Goal: Book appointment/travel/reservation

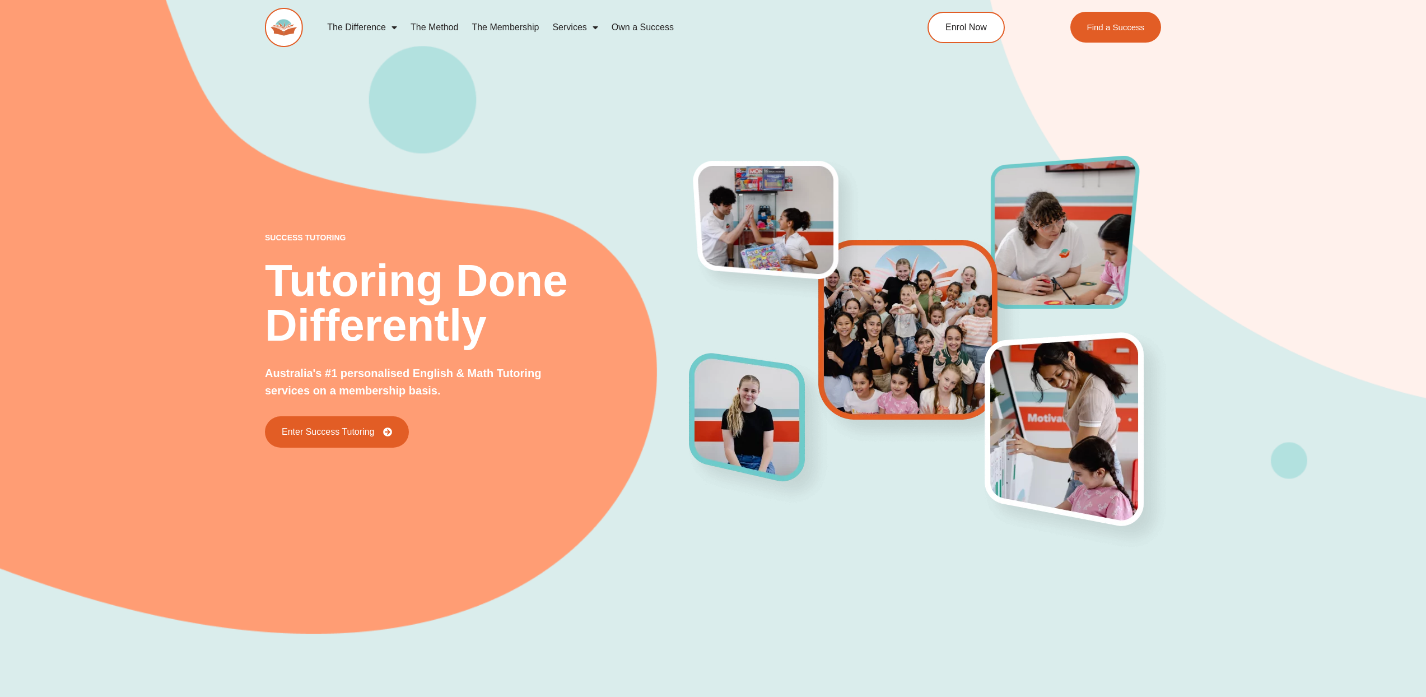
scroll to position [171, 0]
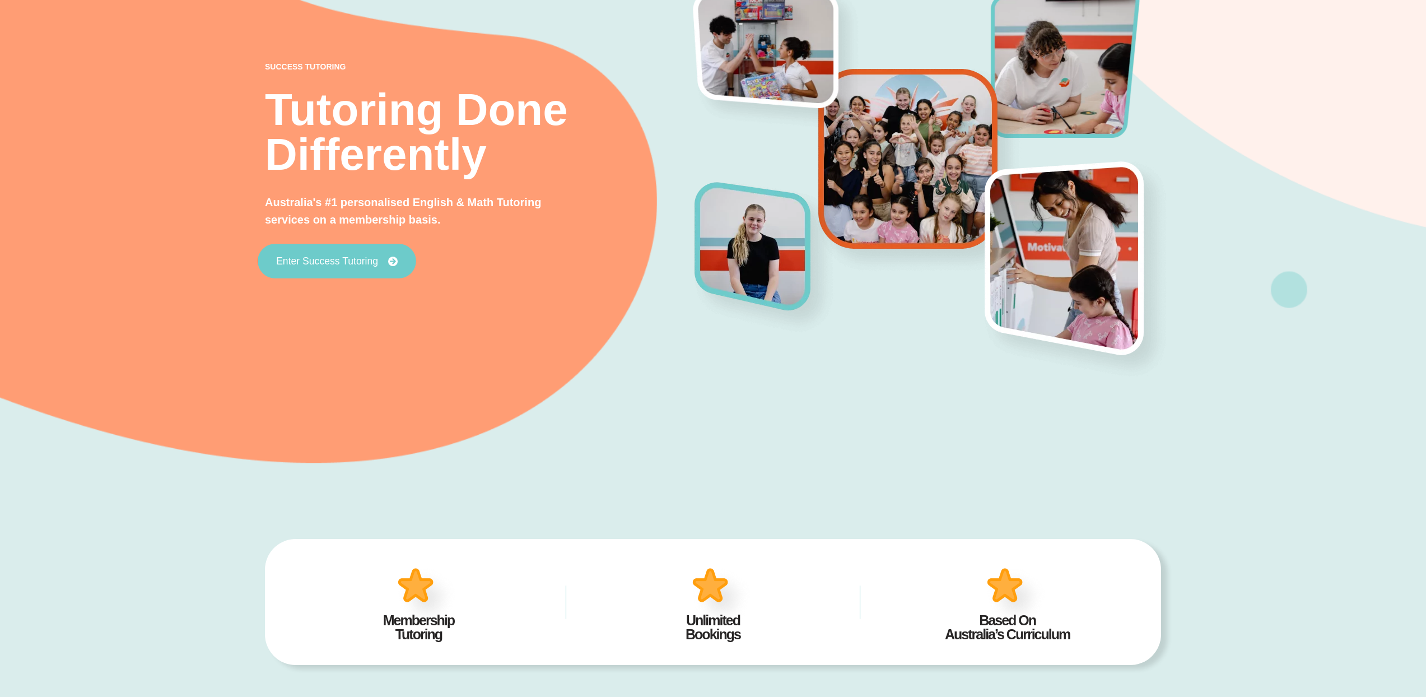
click at [353, 259] on span "Enter Success Tutoring" at bounding box center [327, 262] width 102 height 10
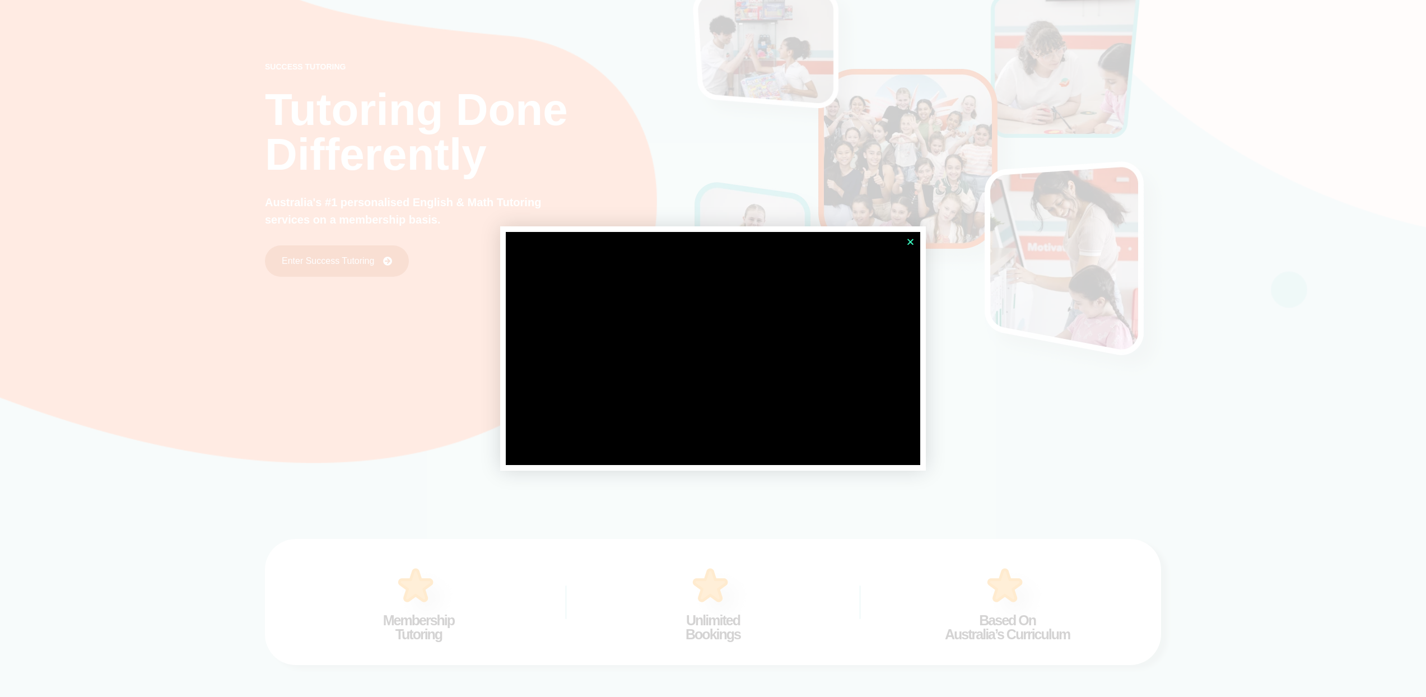
click at [909, 241] on icon "Close" at bounding box center [910, 242] width 8 height 8
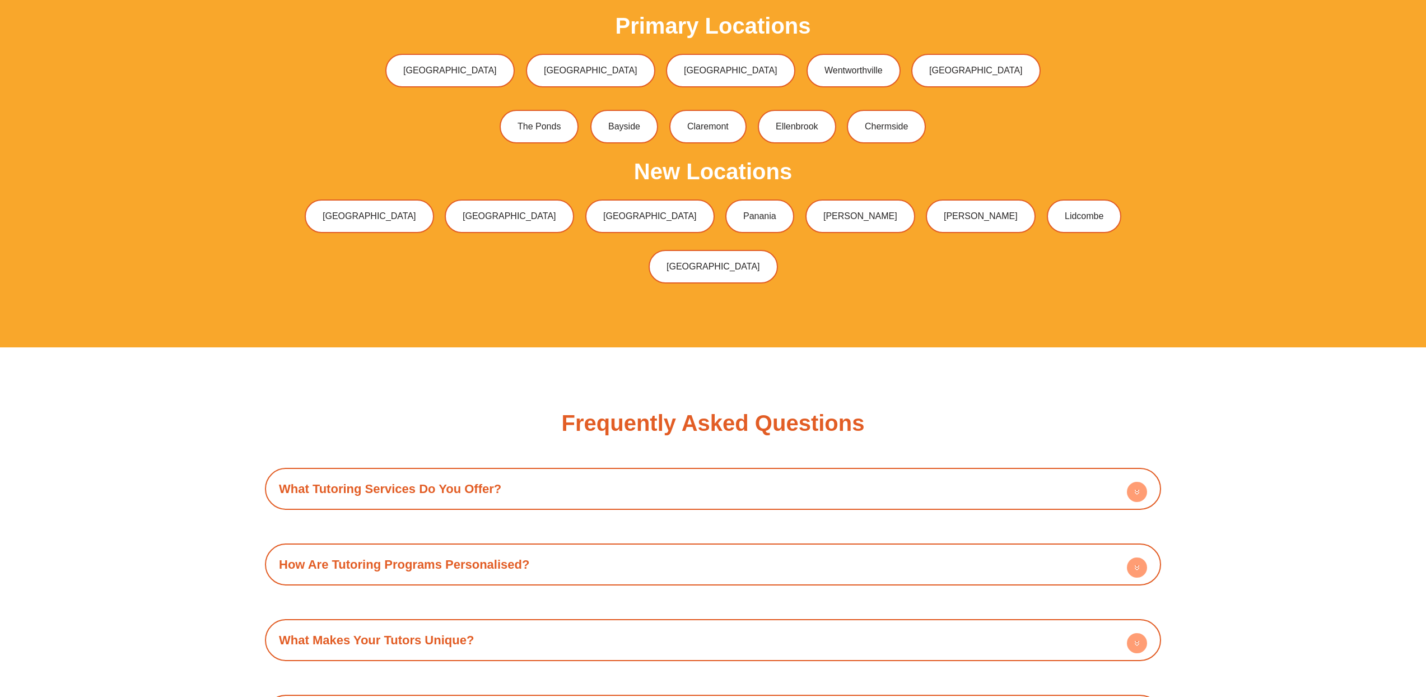
scroll to position [4143, 0]
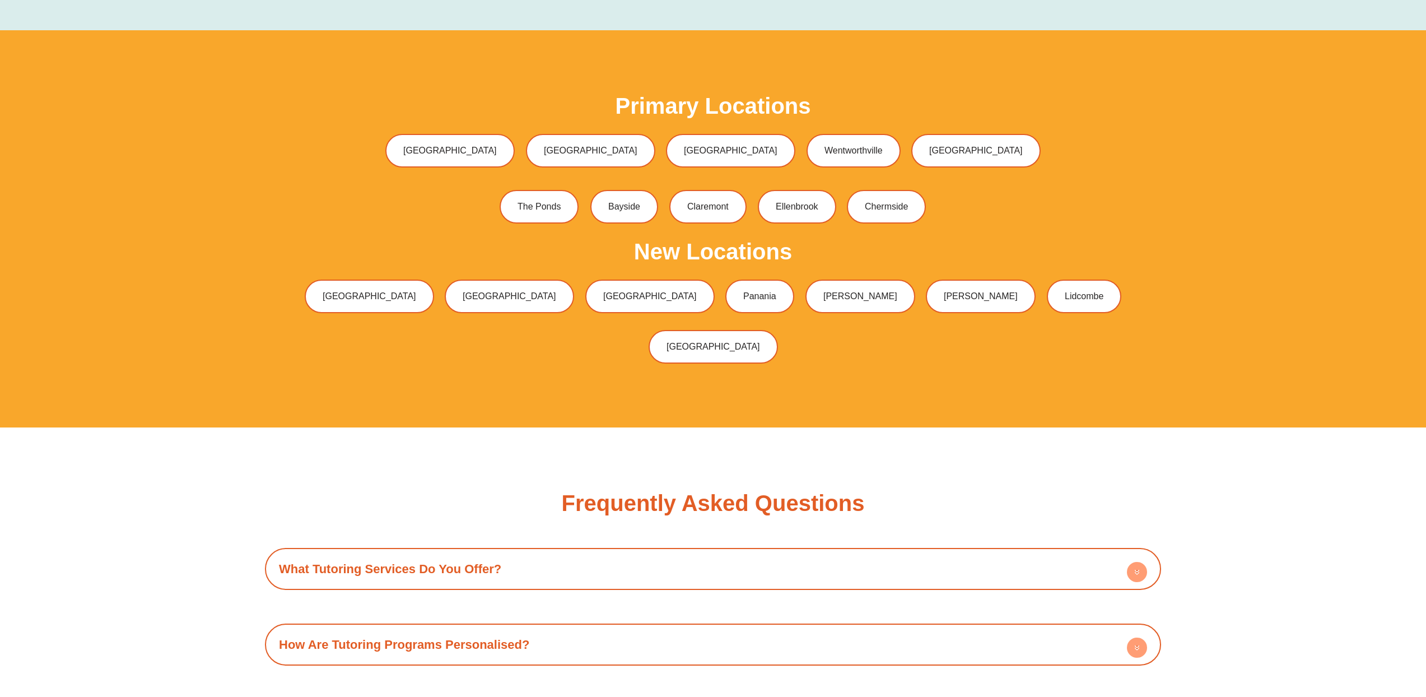
click at [727, 240] on h2 "New Locations" at bounding box center [713, 251] width 158 height 22
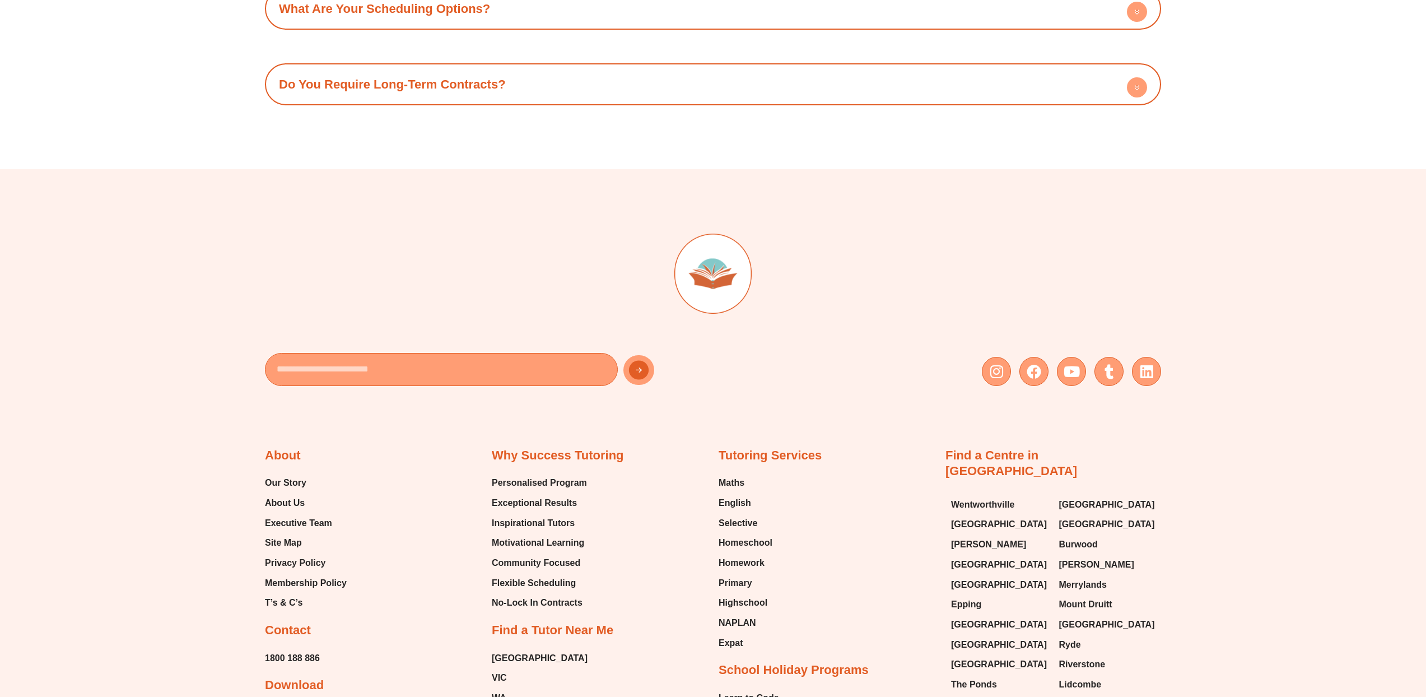
scroll to position [5313, 0]
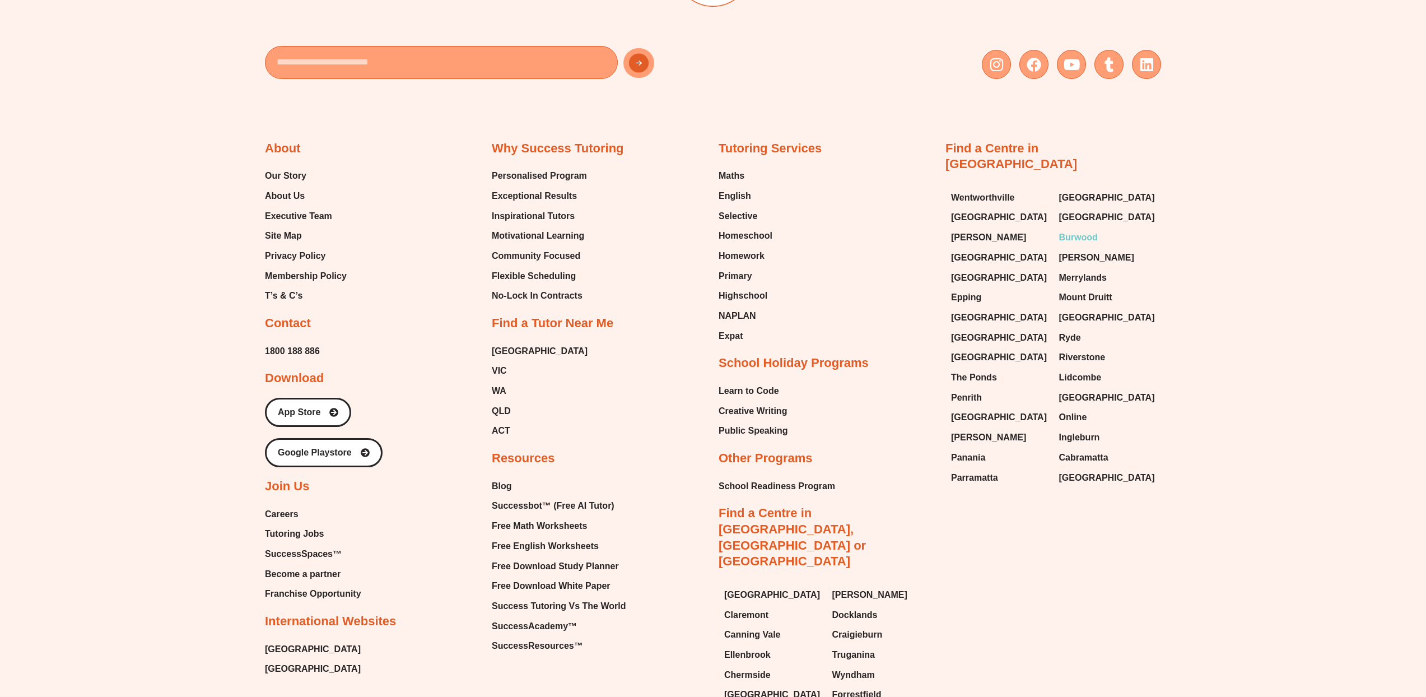
click at [1072, 229] on span "Burwood" at bounding box center [1078, 237] width 39 height 17
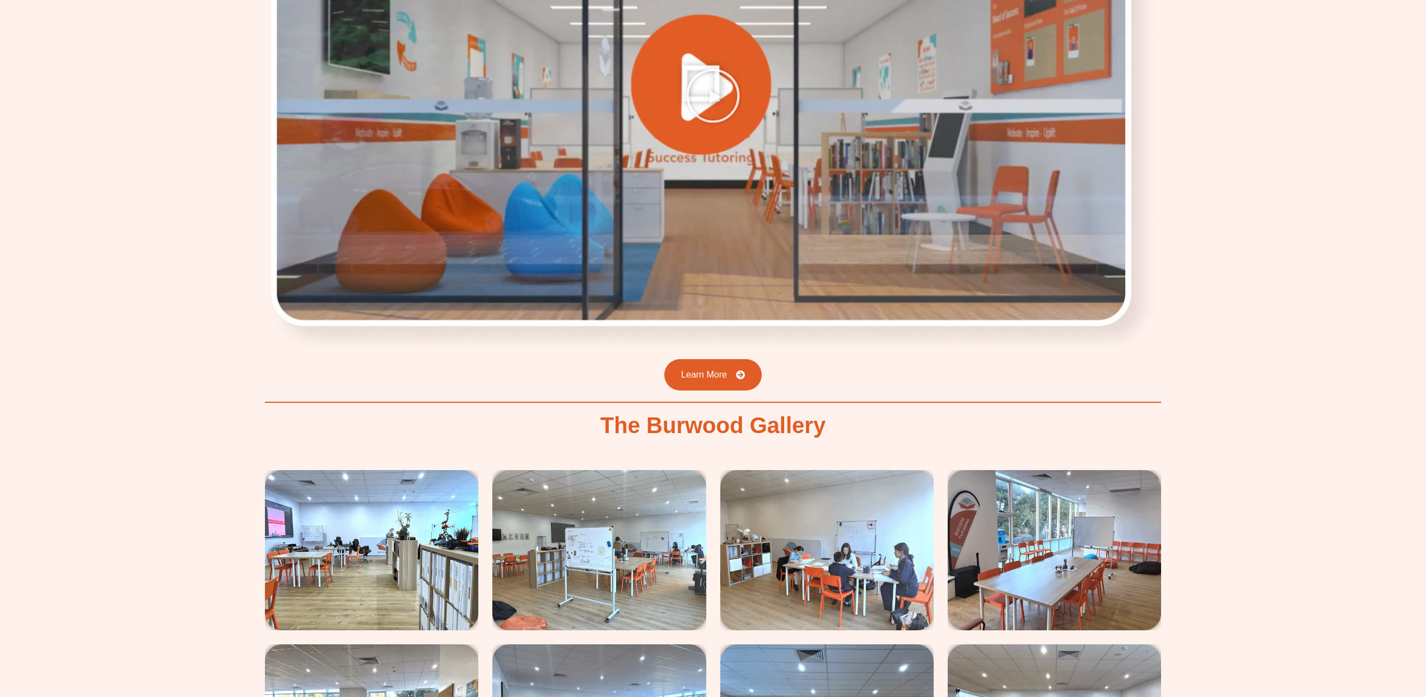
scroll to position [1381, 0]
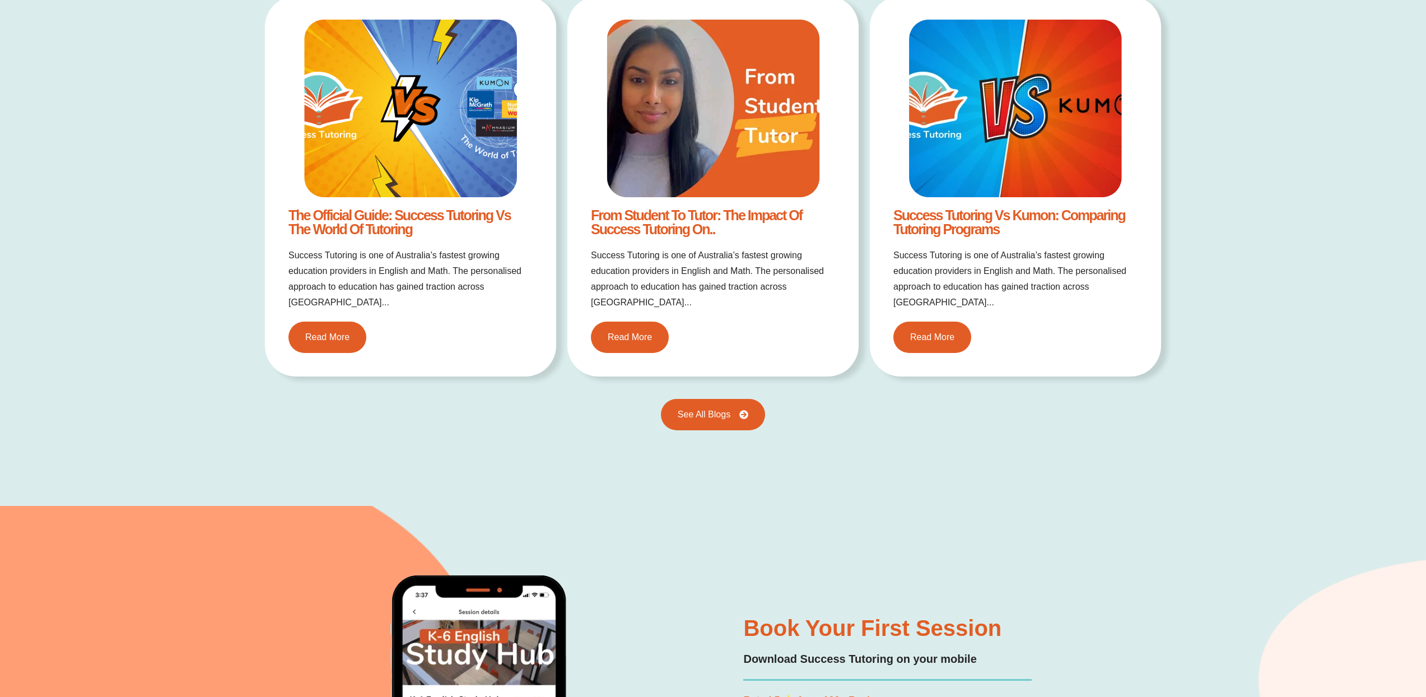
scroll to position [2847, 0]
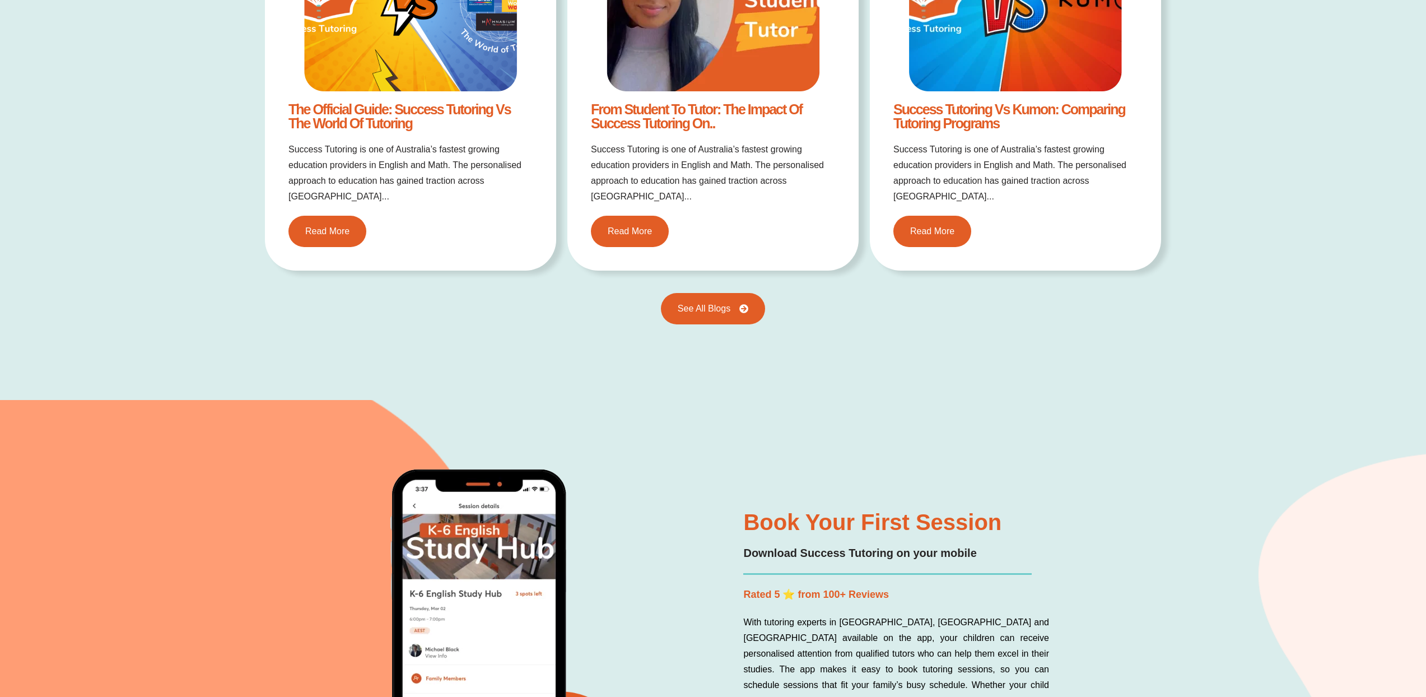
click at [1341, 672] on div "Book Your First Session Download Success Tutoring on your mobile Rated 5 ⭐ from…" at bounding box center [713, 685] width 1426 height 570
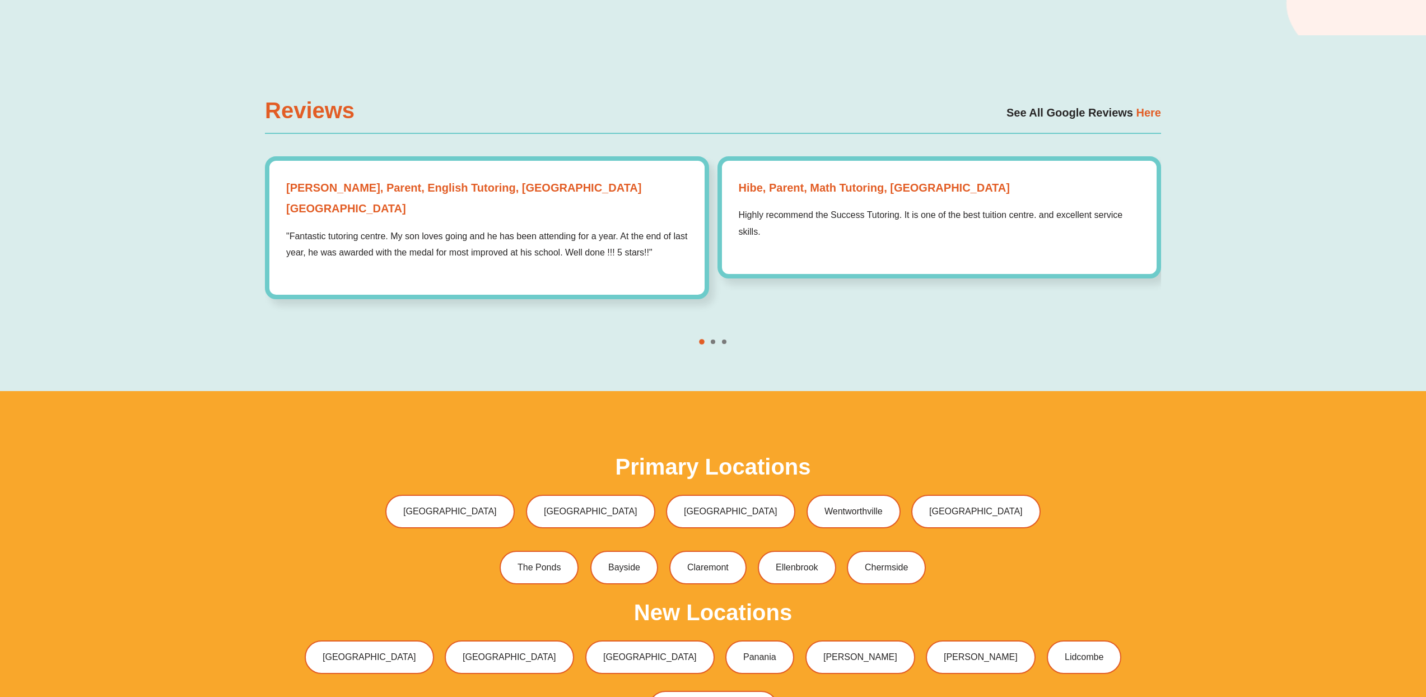
scroll to position [3889, 0]
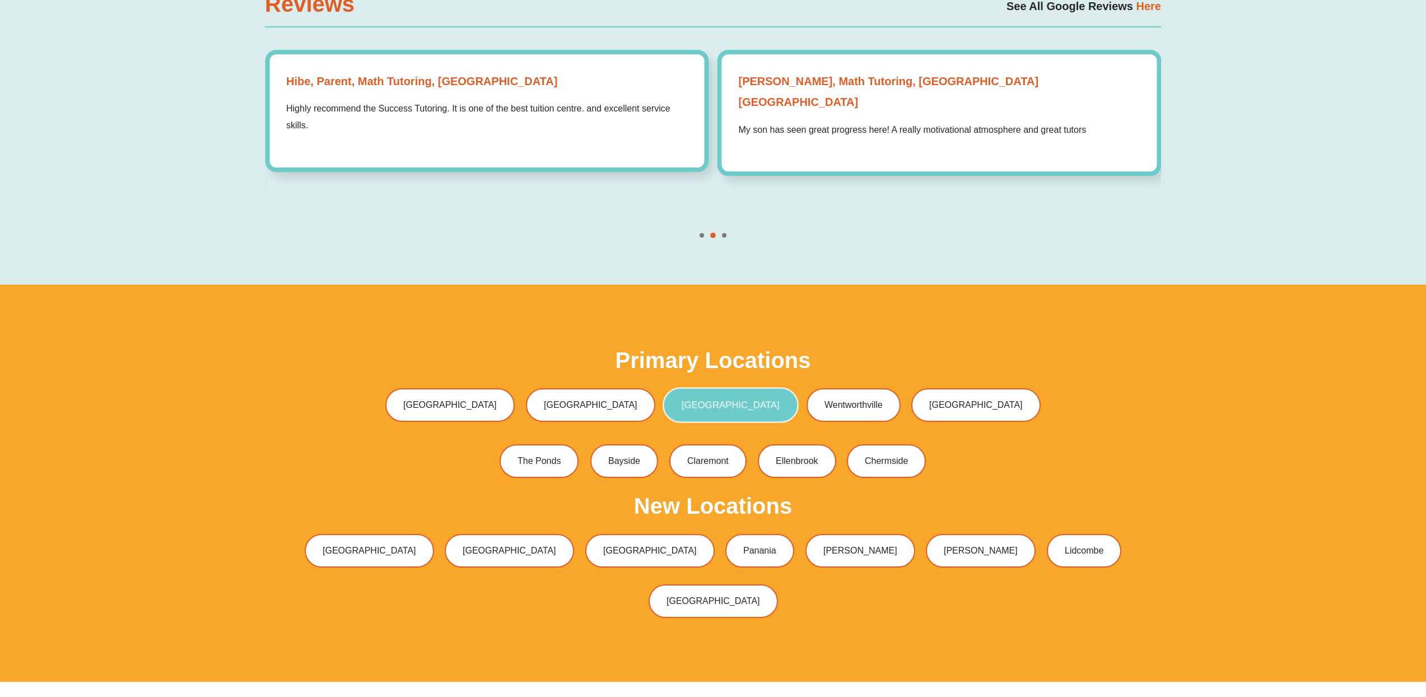
click at [702, 387] on link "[GEOGRAPHIC_DATA]" at bounding box center [731, 404] width 136 height 35
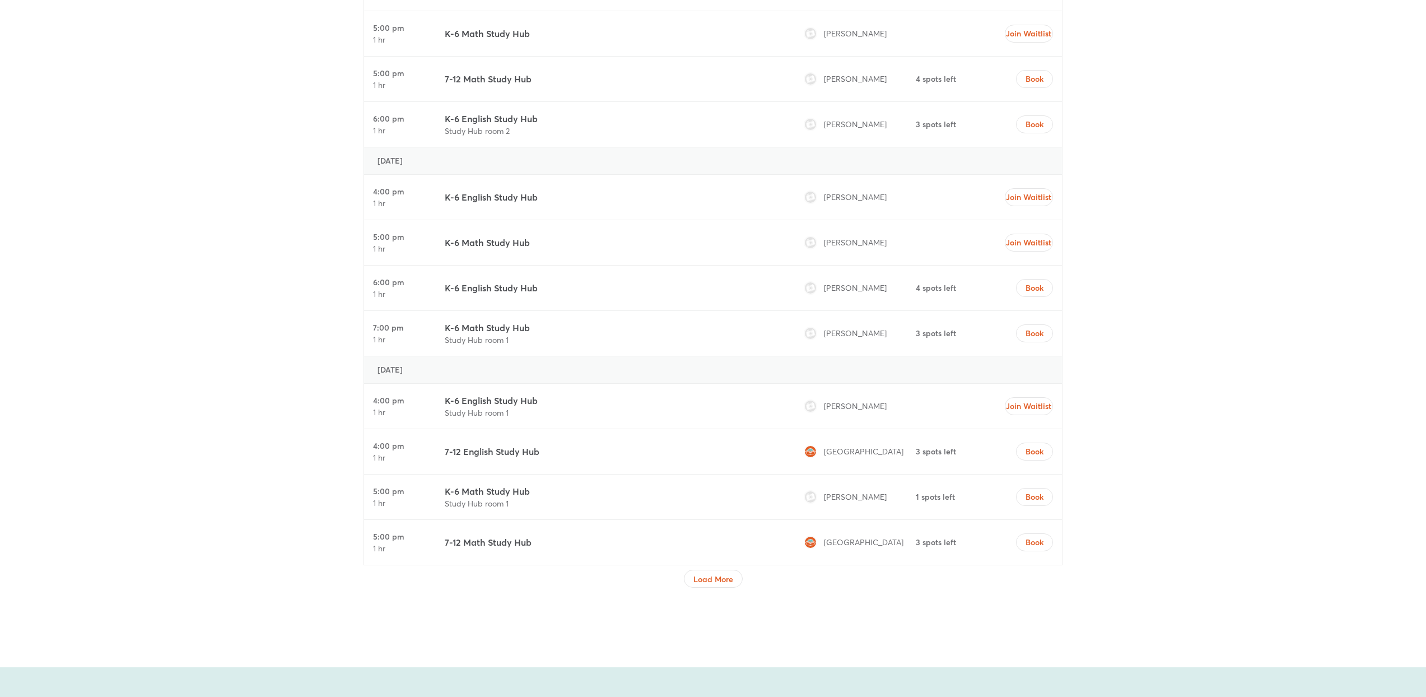
scroll to position [4044, 0]
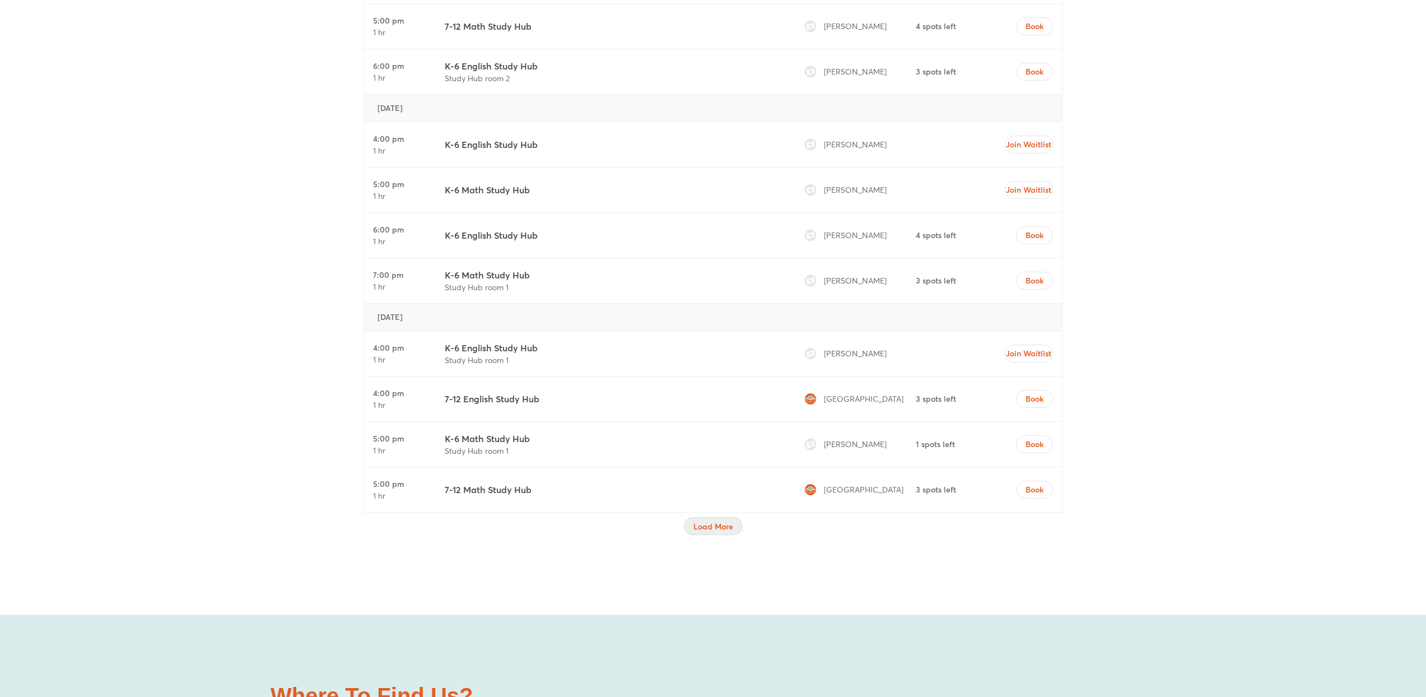
click at [707, 528] on span "Load More" at bounding box center [713, 526] width 40 height 11
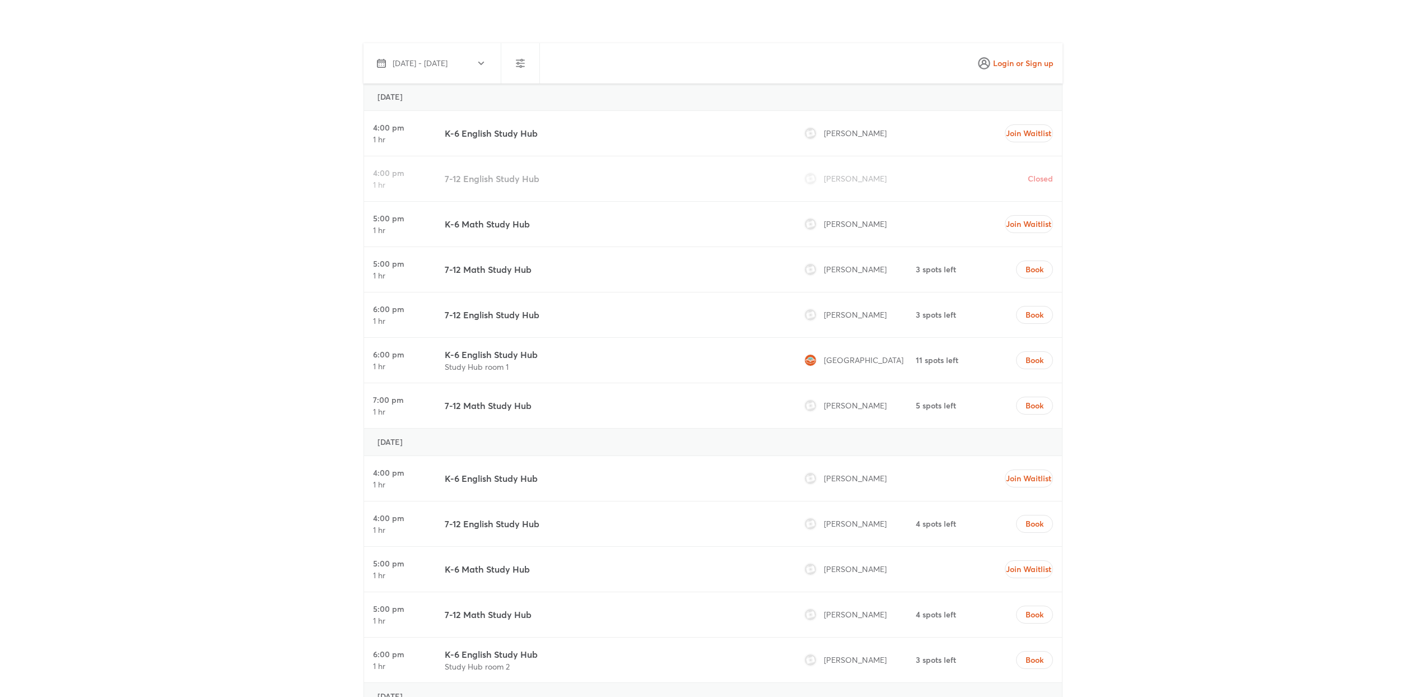
scroll to position [3346, 0]
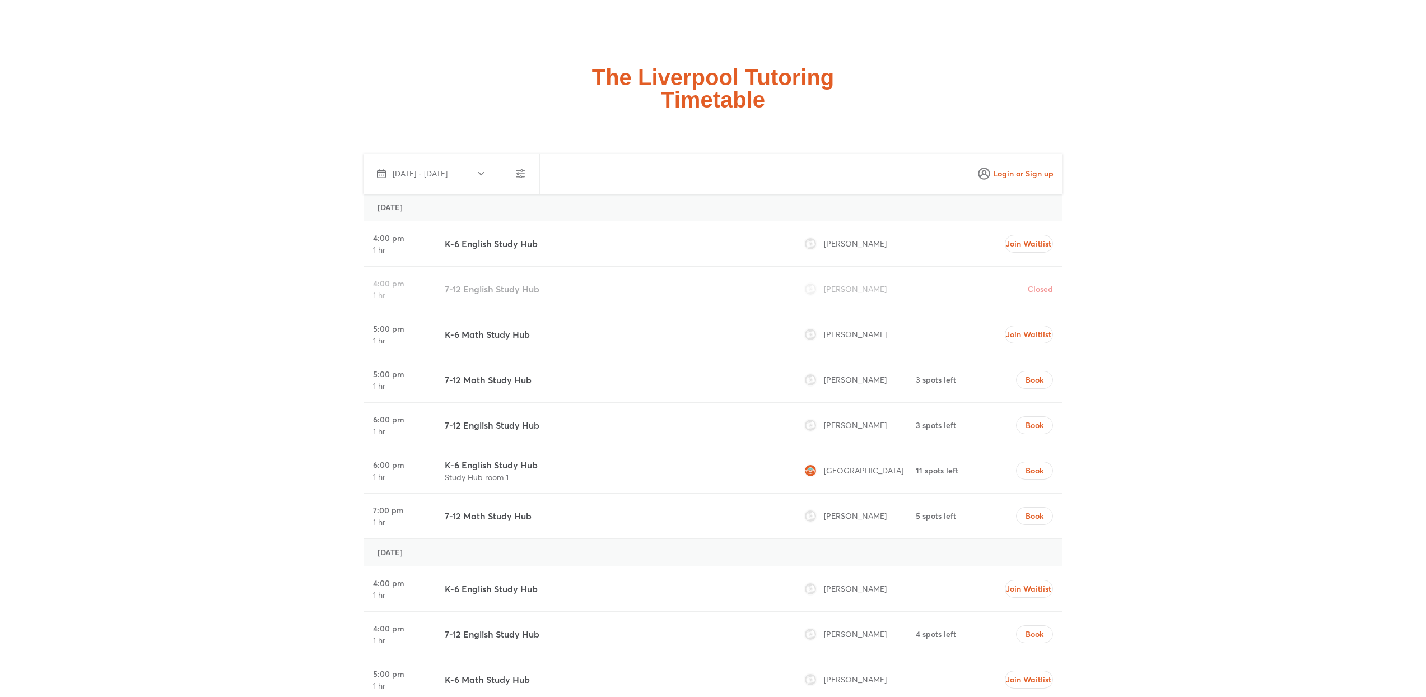
click at [479, 173] on icon "button" at bounding box center [481, 173] width 9 height 9
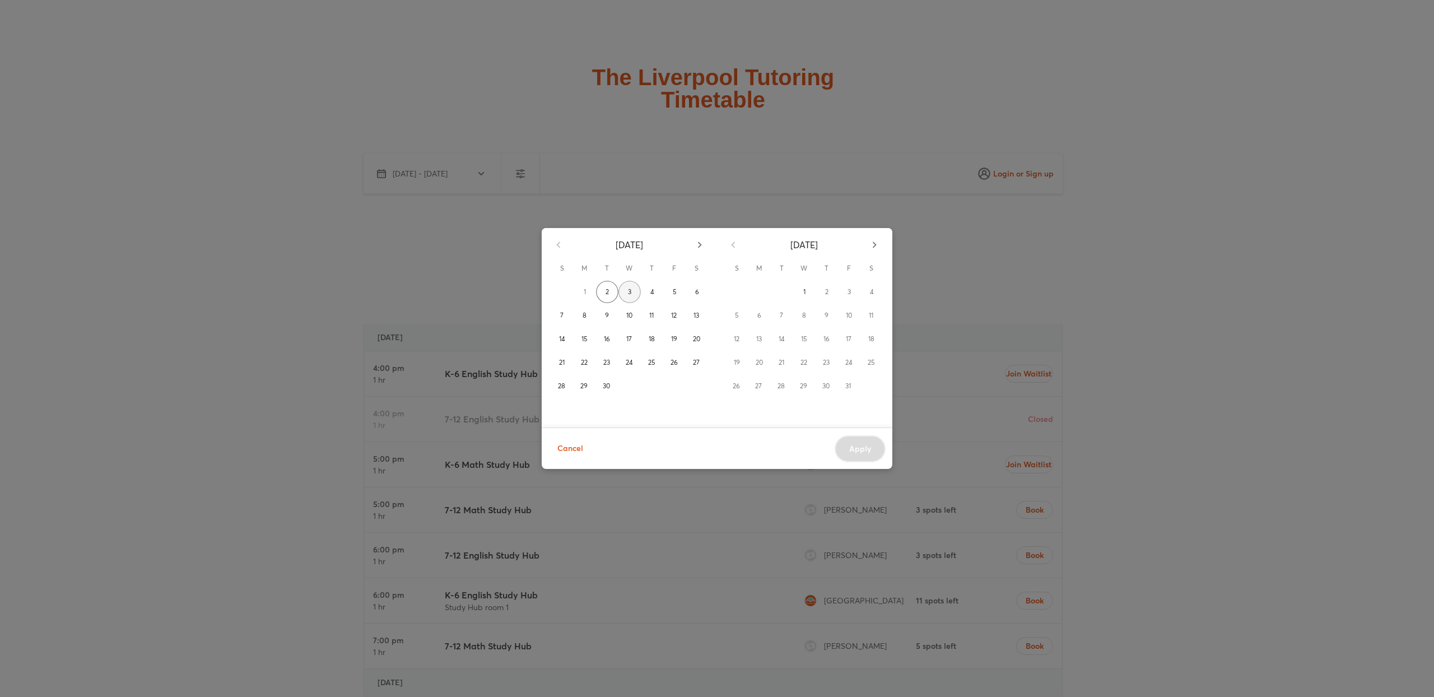
click at [633, 297] on button "3" at bounding box center [629, 292] width 22 height 22
click at [222, 336] on div "September 2025 S M T W T F S 1 2 3 4 5 6 7 8 9 10 11 12 13 14 15 16 17 18 19 20…" at bounding box center [717, 348] width 1434 height 697
click at [657, 291] on button "4" at bounding box center [652, 292] width 22 height 22
click at [860, 447] on span "Apply" at bounding box center [860, 448] width 22 height 11
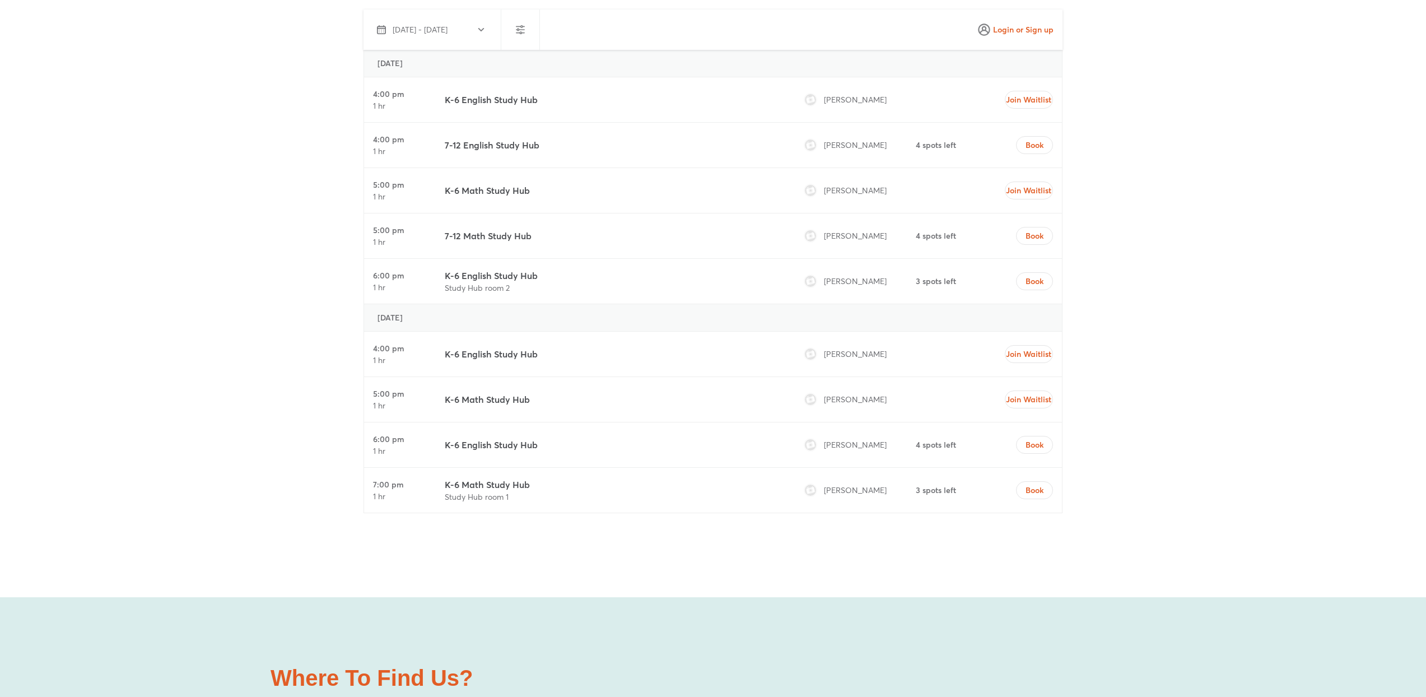
scroll to position [3405, 0]
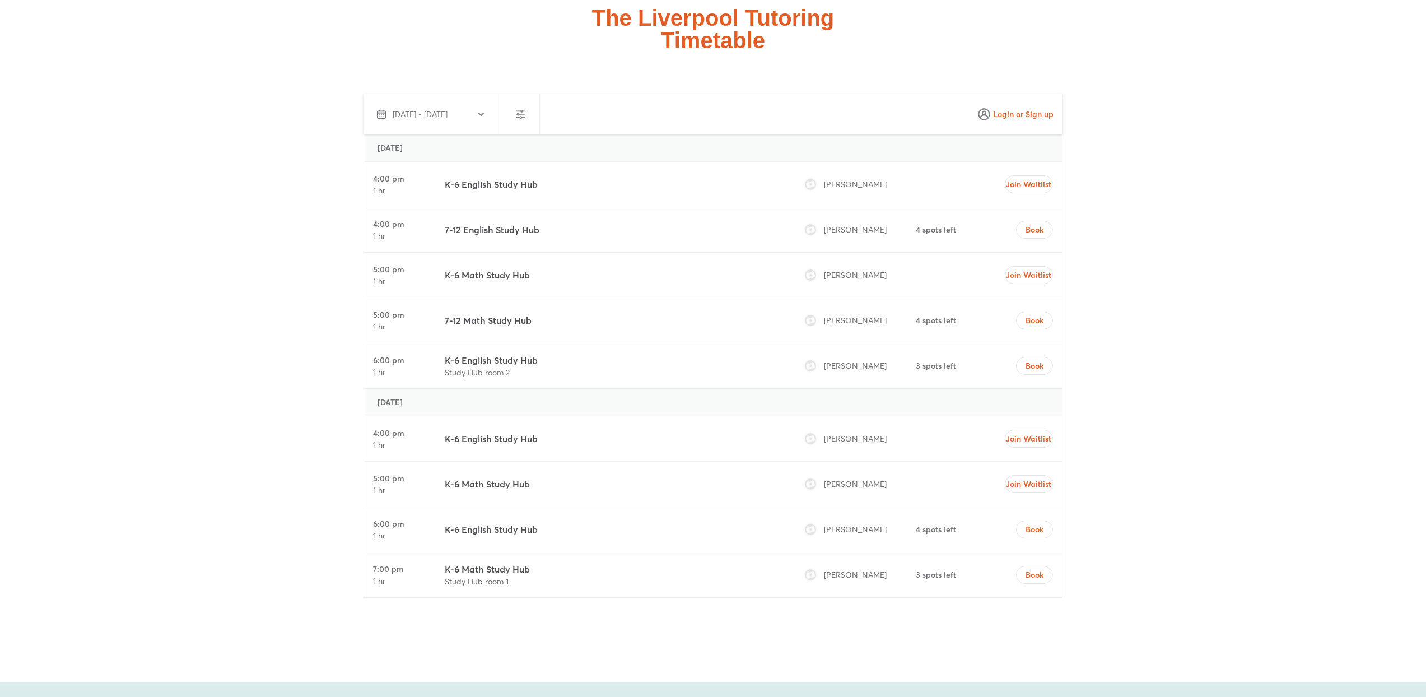
click at [473, 114] on span "Sep 3 - Sep 4, 2025" at bounding box center [430, 114] width 106 height 13
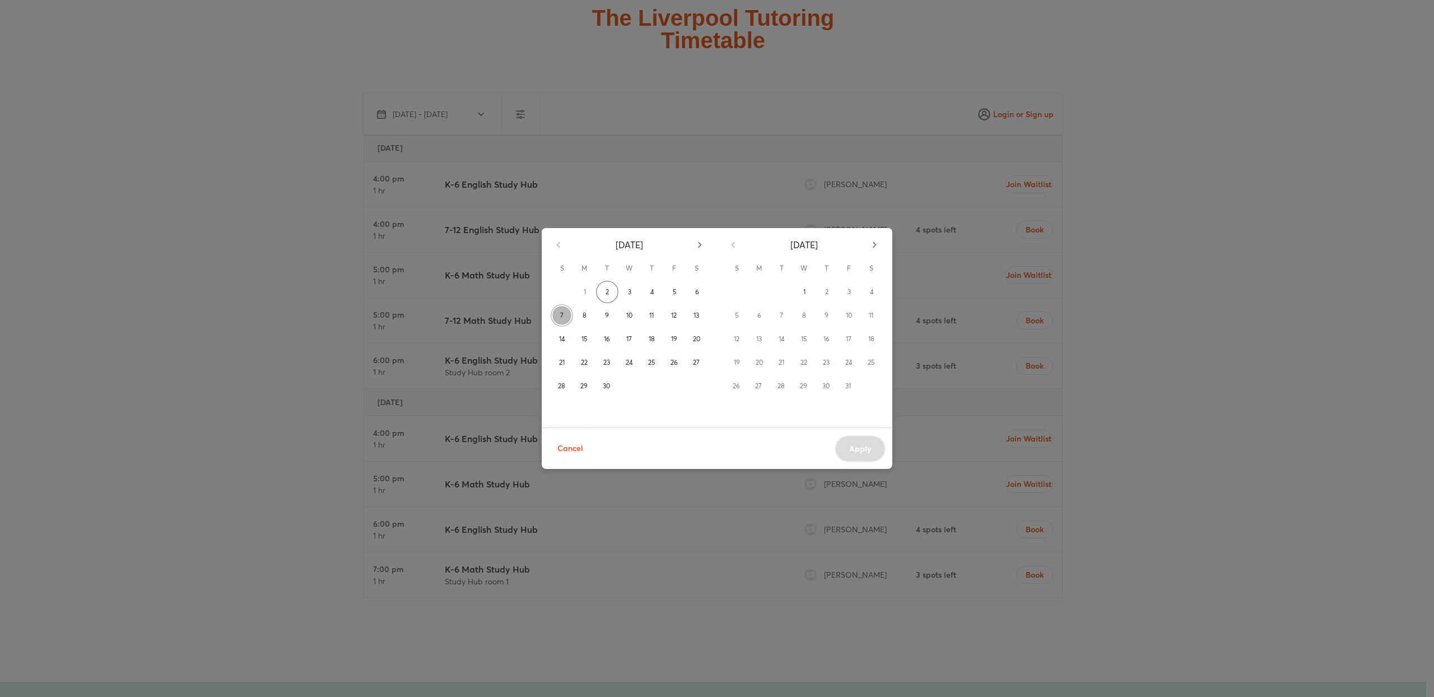
click at [558, 315] on button "7" at bounding box center [562, 315] width 22 height 22
click at [700, 315] on button "13" at bounding box center [696, 315] width 22 height 22
click at [871, 451] on button "Apply" at bounding box center [860, 448] width 51 height 27
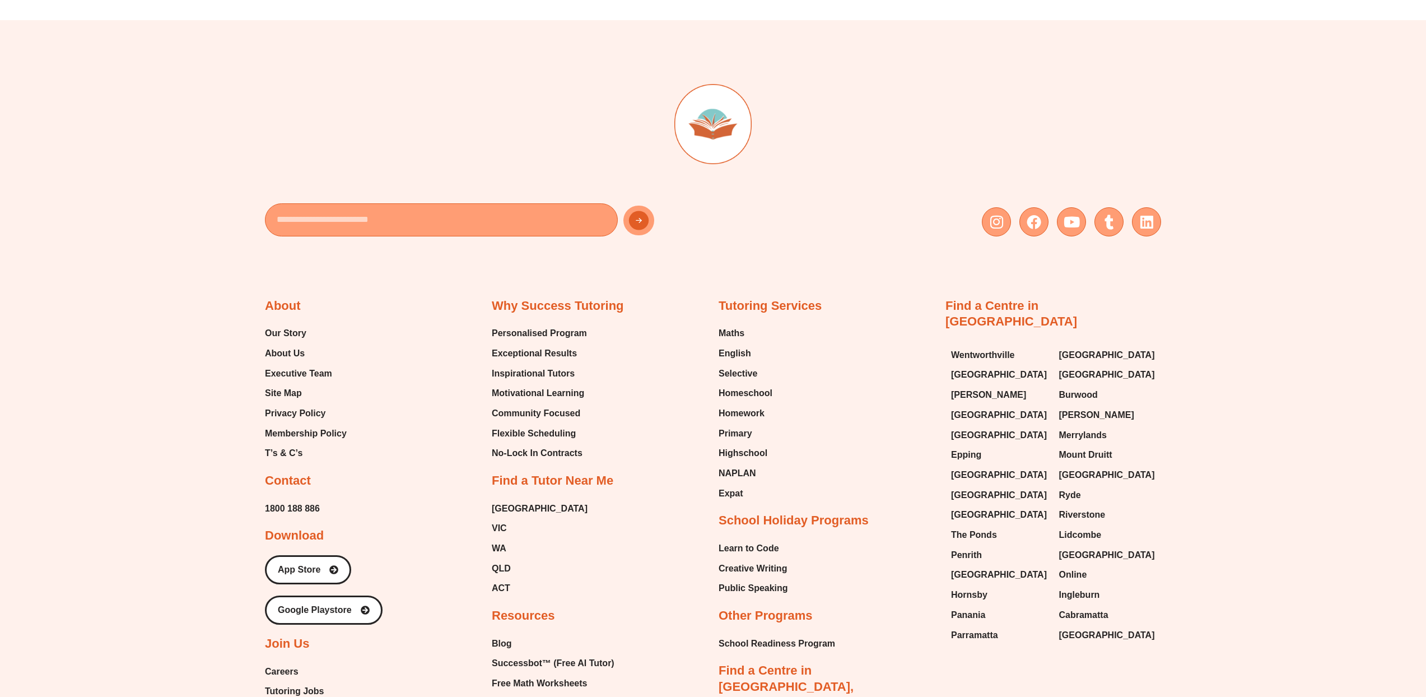
scroll to position [7486, 0]
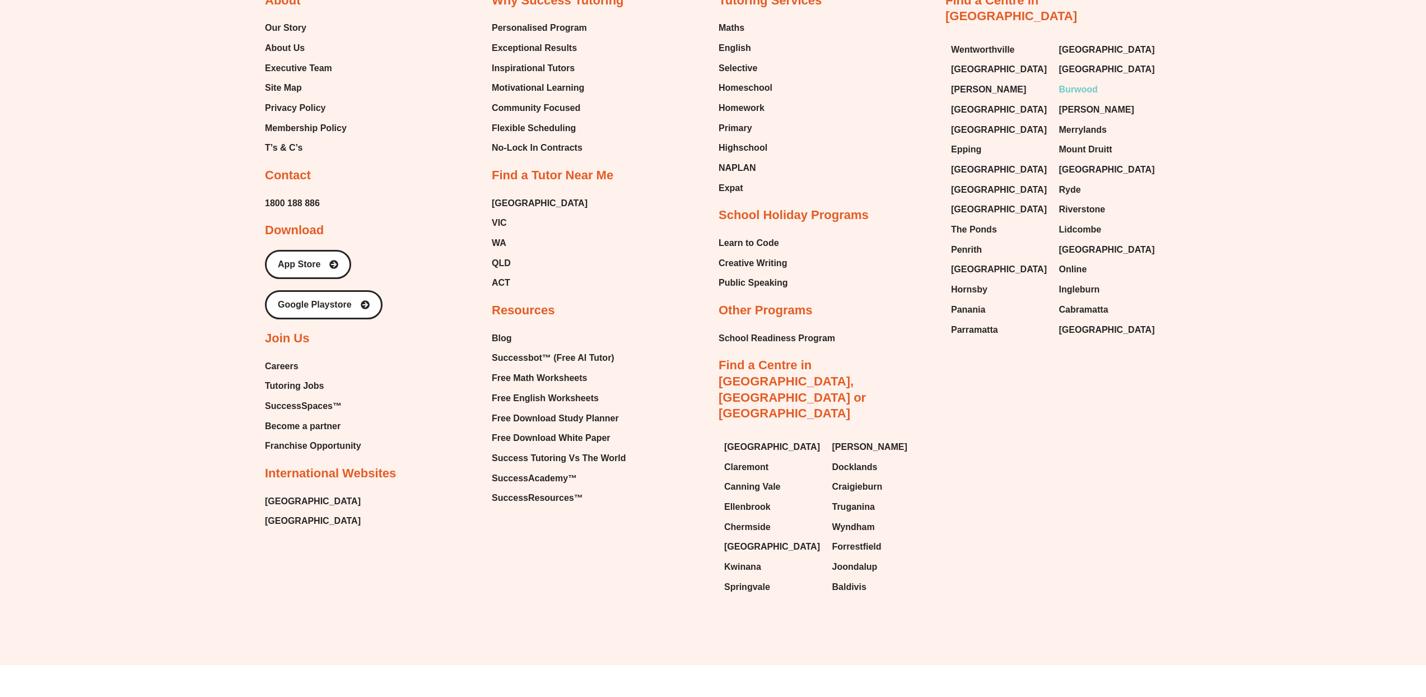
click at [1077, 81] on span "Burwood" at bounding box center [1078, 89] width 39 height 17
